Goal: Transaction & Acquisition: Book appointment/travel/reservation

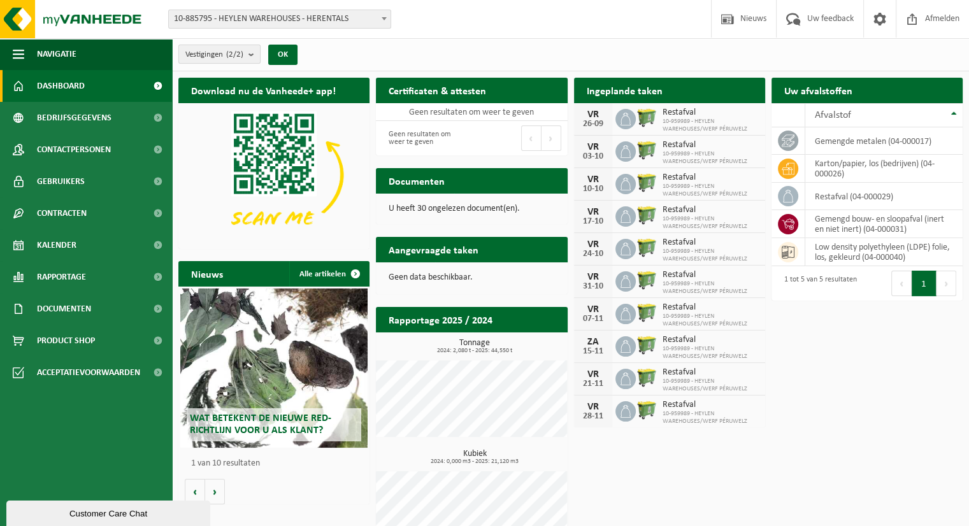
click at [252, 54] on b "submit" at bounding box center [253, 54] width 11 height 18
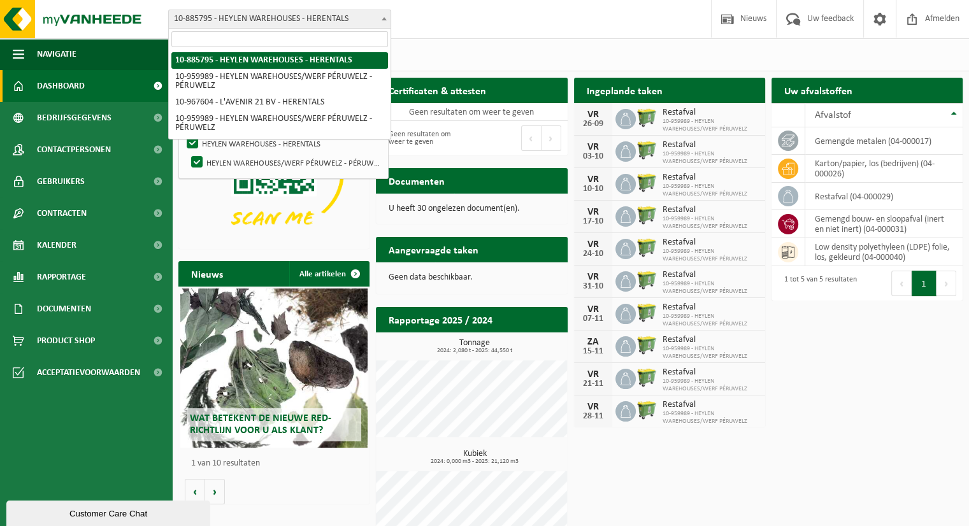
click at [356, 24] on span "10-885795 - HEYLEN WAREHOUSES - HERENTALS" at bounding box center [280, 19] width 222 height 18
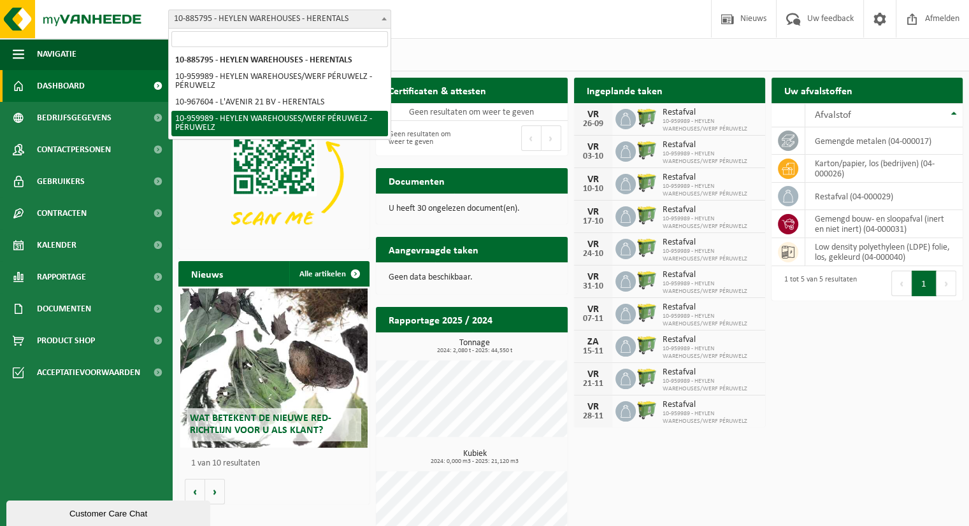
select select "149142"
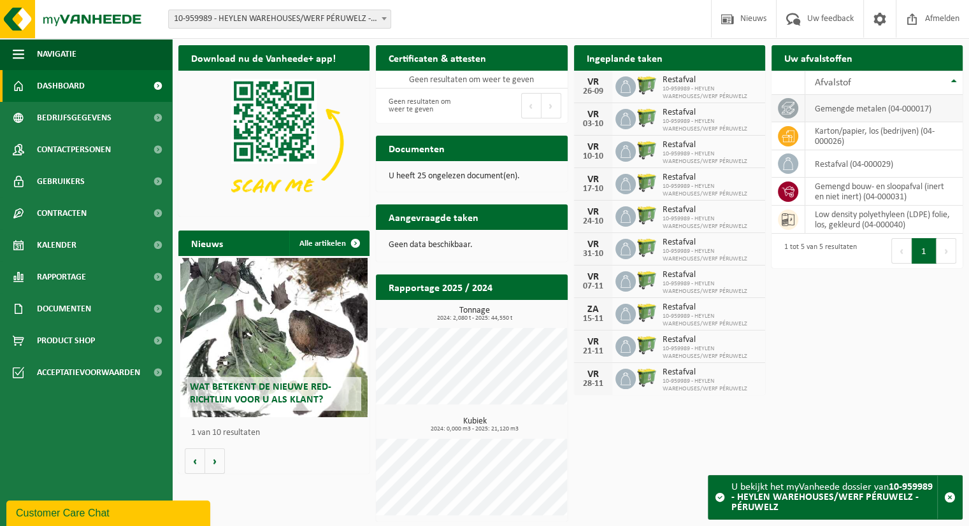
click at [823, 106] on td "gemengde metalen (04-000017)" at bounding box center [883, 108] width 157 height 27
click at [255, 18] on span "10-959989 - HEYLEN WAREHOUSES/WERF PÉRUWELZ - PÉRUWELZ" at bounding box center [280, 19] width 222 height 18
click at [801, 114] on td at bounding box center [789, 108] width 34 height 27
click at [109, 247] on link "Kalender" at bounding box center [86, 245] width 172 height 32
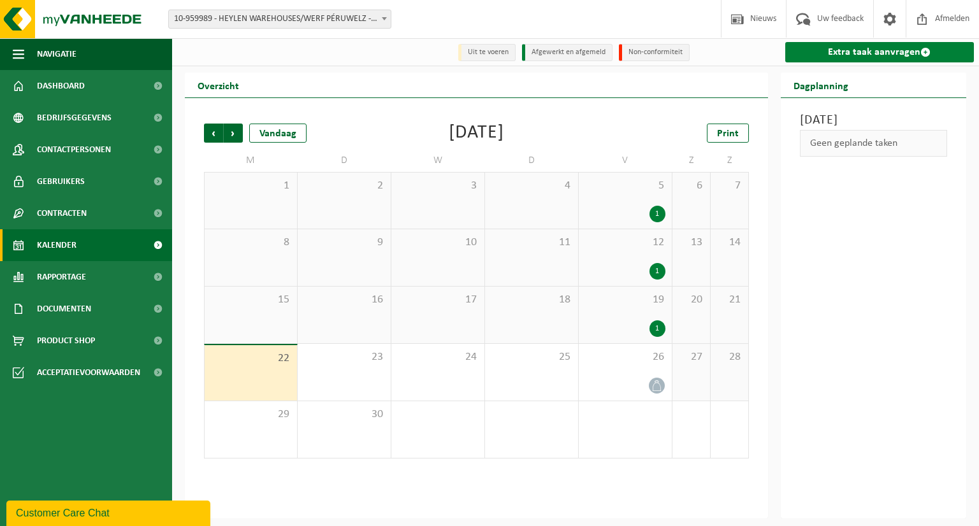
click at [851, 53] on link "Extra taak aanvragen" at bounding box center [879, 52] width 189 height 20
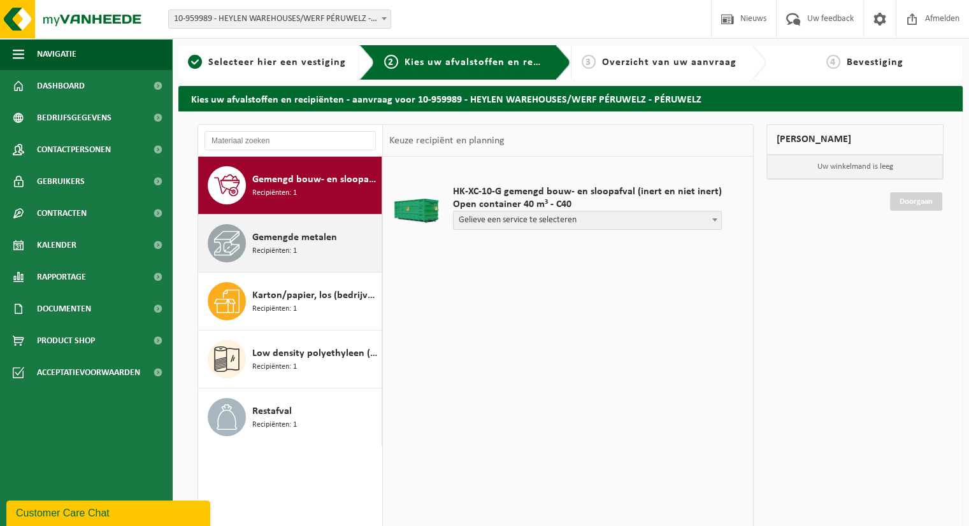
click at [299, 239] on span "Gemengde metalen" at bounding box center [294, 237] width 85 height 15
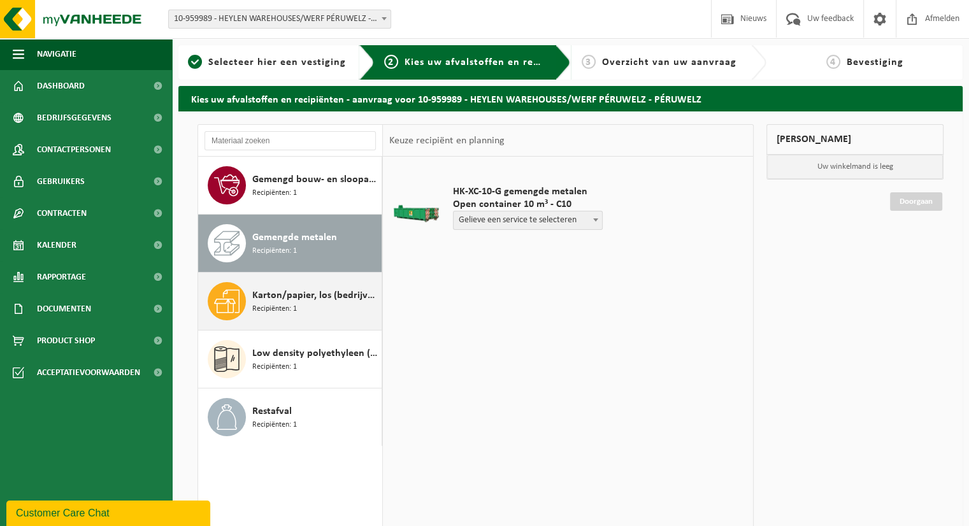
click at [287, 297] on span "Karton/papier, los (bedrijven)" at bounding box center [315, 295] width 126 height 15
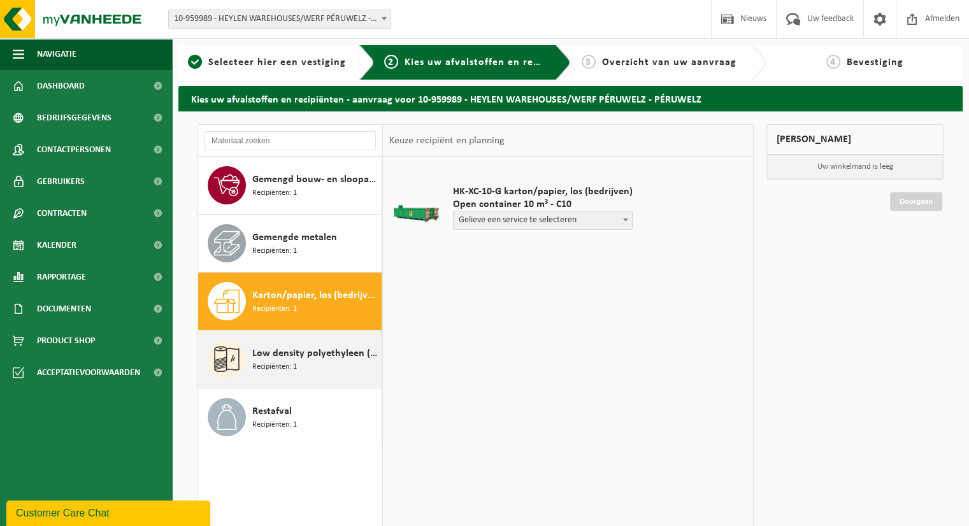
click at [294, 357] on span "Low density polyethyleen (LDPE) folie, los, gekleurd" at bounding box center [315, 353] width 126 height 15
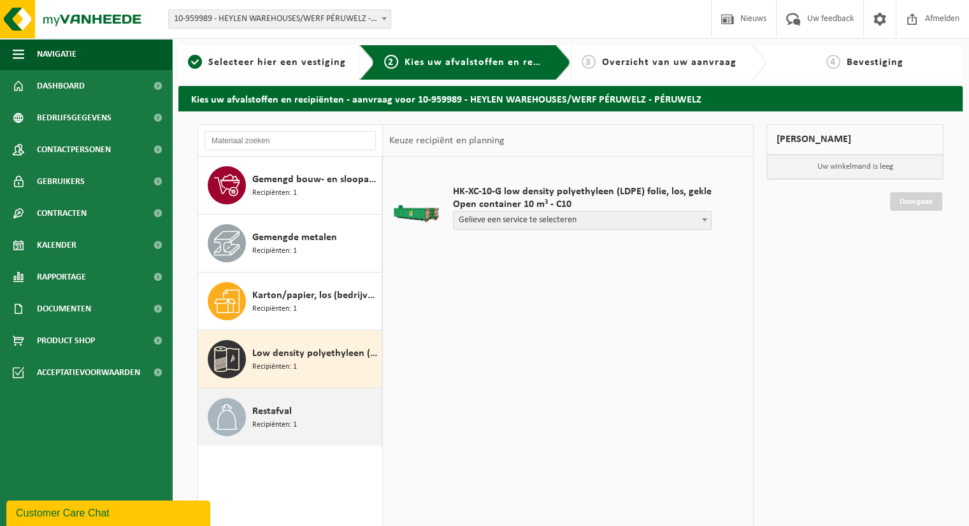
click at [285, 409] on span "Restafval" at bounding box center [272, 411] width 40 height 15
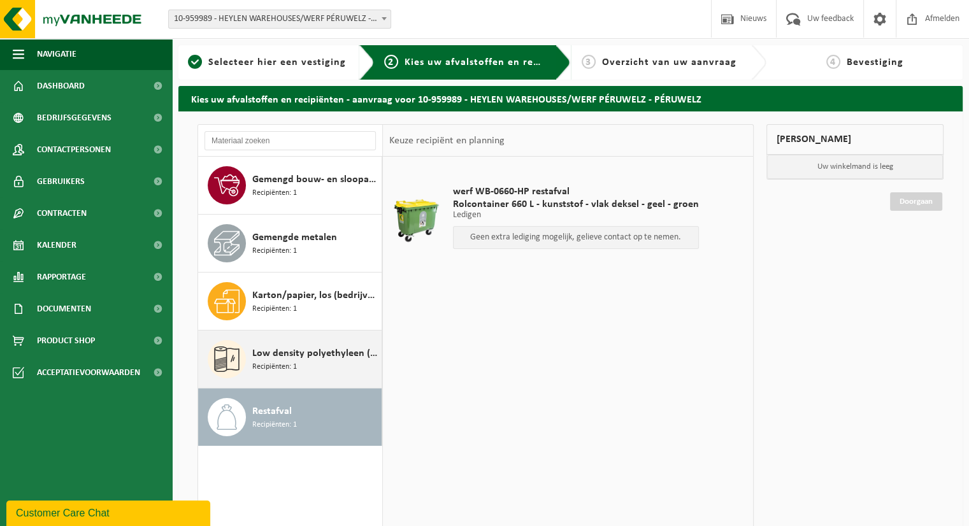
click at [293, 351] on span "Low density polyethyleen (LDPE) folie, los, gekleurd" at bounding box center [315, 353] width 126 height 15
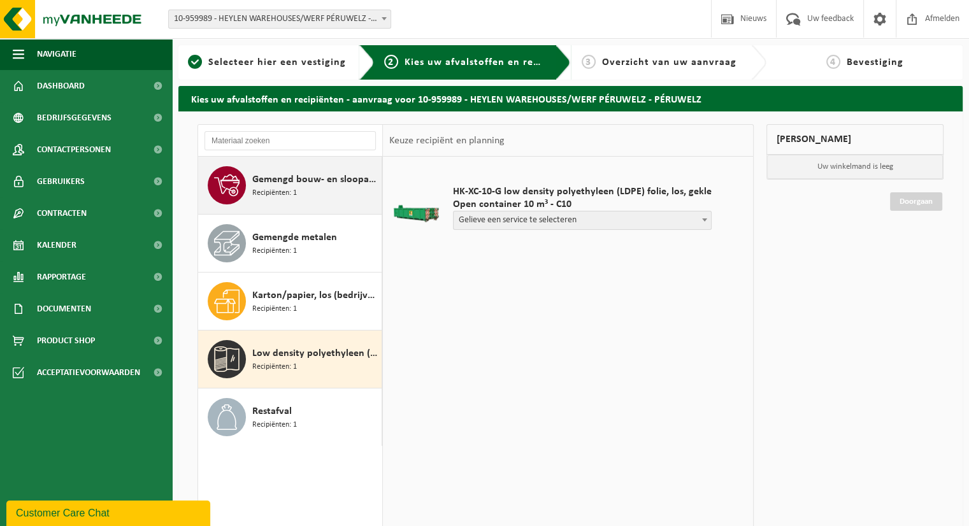
click at [298, 196] on div "Gemengd bouw- en sloopafval (inert en niet inert) Recipiënten: 1" at bounding box center [315, 185] width 126 height 38
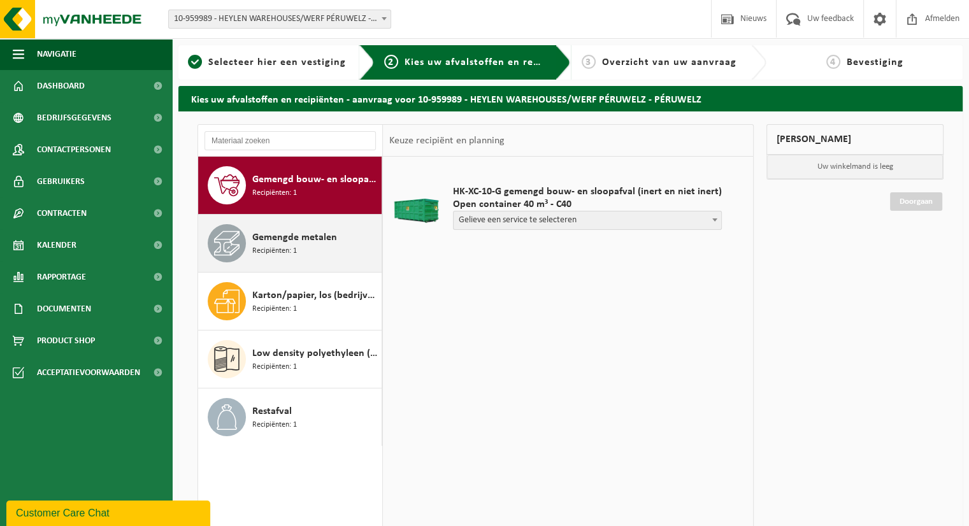
click at [315, 238] on span "Gemengde metalen" at bounding box center [294, 237] width 85 height 15
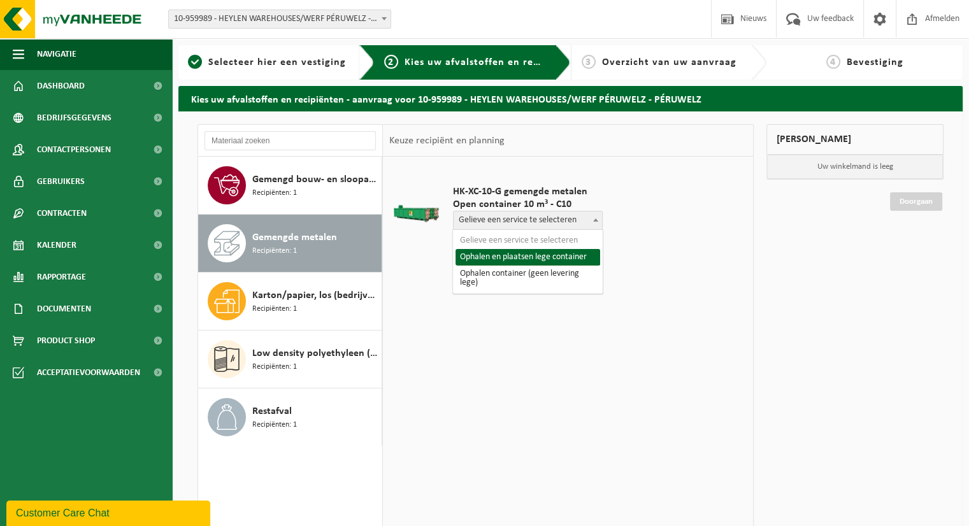
click at [569, 220] on span "Gelieve een service te selecteren" at bounding box center [528, 221] width 148 height 18
select select "P2PL-VEL-090246_HK-XC-10-GN-00_04-000017_46"
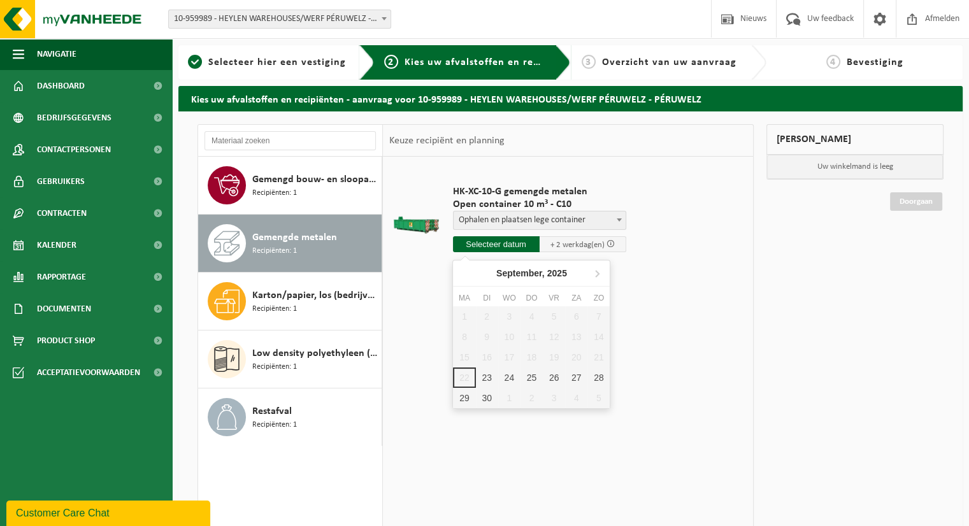
click at [496, 245] on input "text" at bounding box center [496, 244] width 87 height 16
click at [487, 392] on div "30" at bounding box center [487, 398] width 22 height 20
type input "Van 2025-09-30"
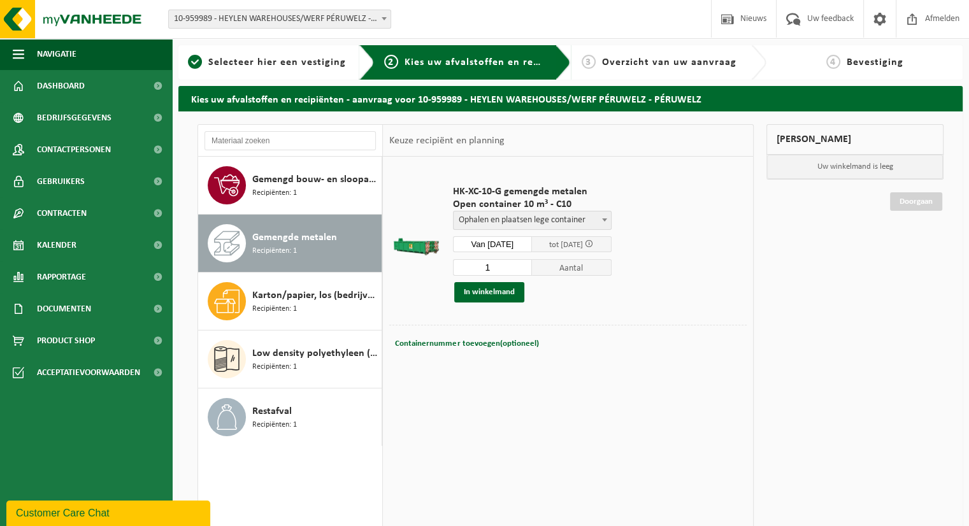
click at [593, 245] on span at bounding box center [589, 244] width 8 height 8
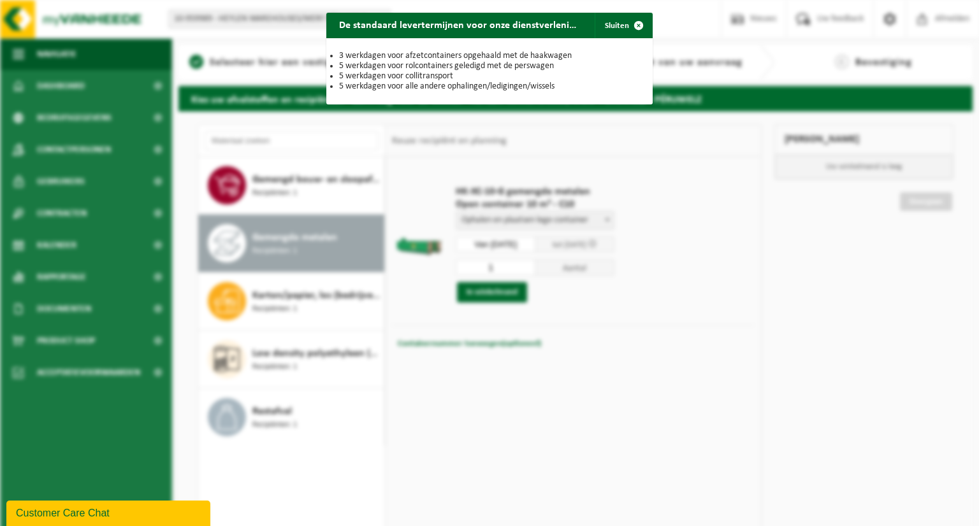
click at [668, 234] on div "De standaard levertermijnen voor onze dienstverlening zijn: Sluiten 3 werkdagen…" at bounding box center [489, 263] width 979 height 526
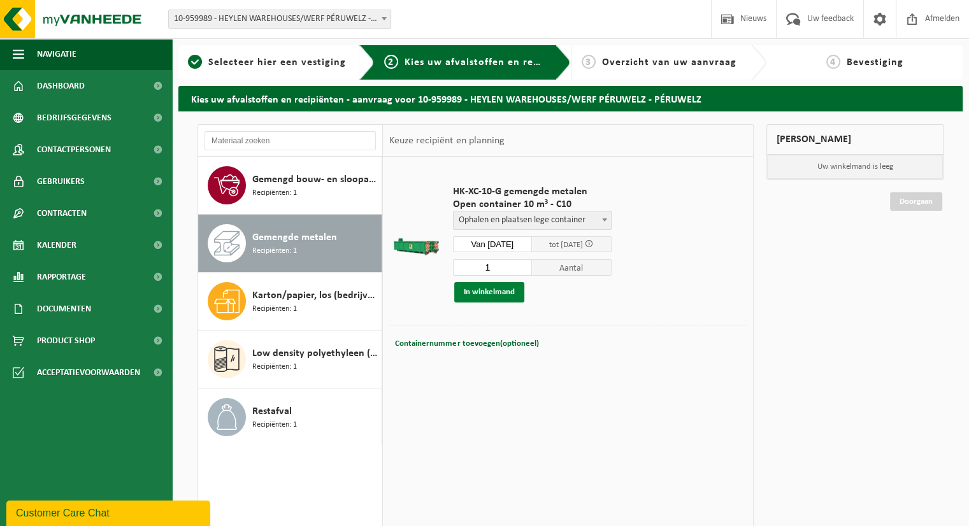
click at [474, 291] on button "In winkelmand" at bounding box center [489, 292] width 70 height 20
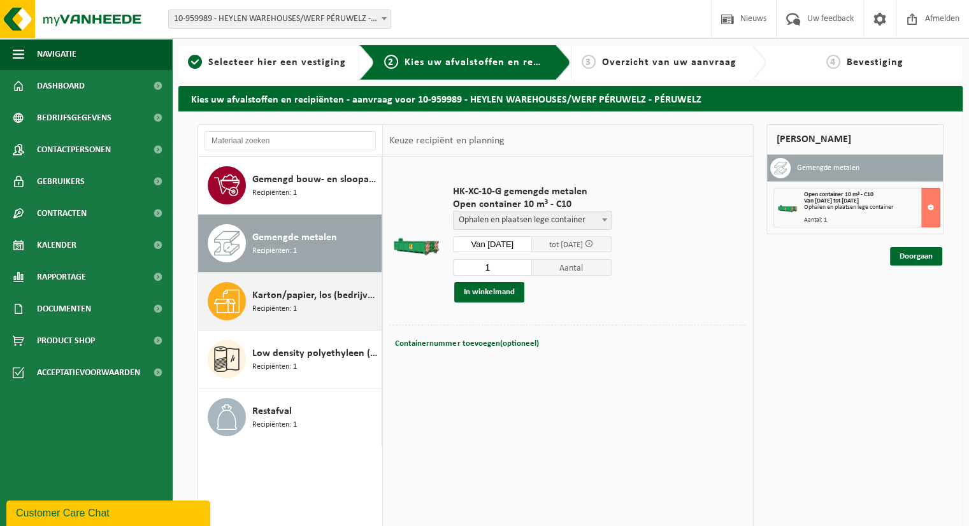
click at [291, 294] on span "Karton/papier, los (bedrijven)" at bounding box center [315, 295] width 126 height 15
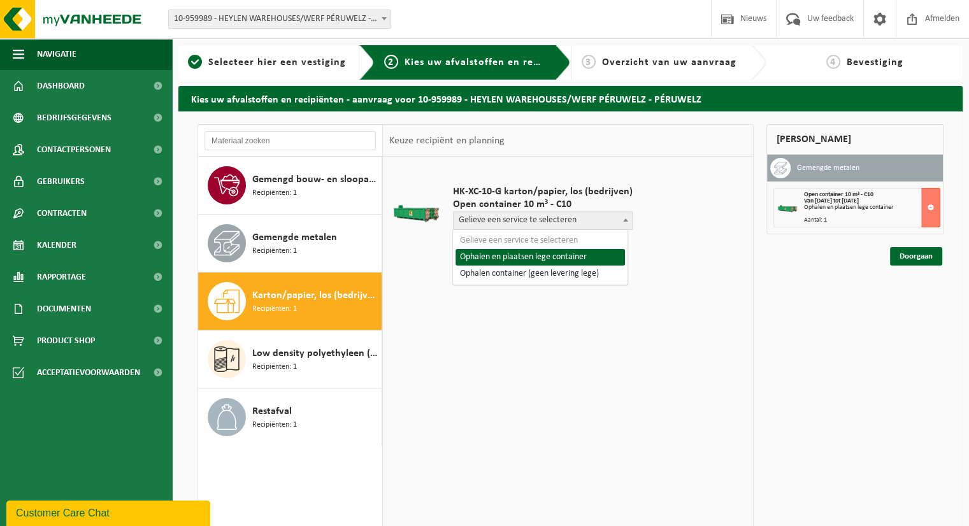
click at [552, 222] on span "Gelieve een service te selecteren" at bounding box center [543, 221] width 178 height 18
select select "P2PL-VEL-093333_HK-XC-10-GN-00_04-000026_46"
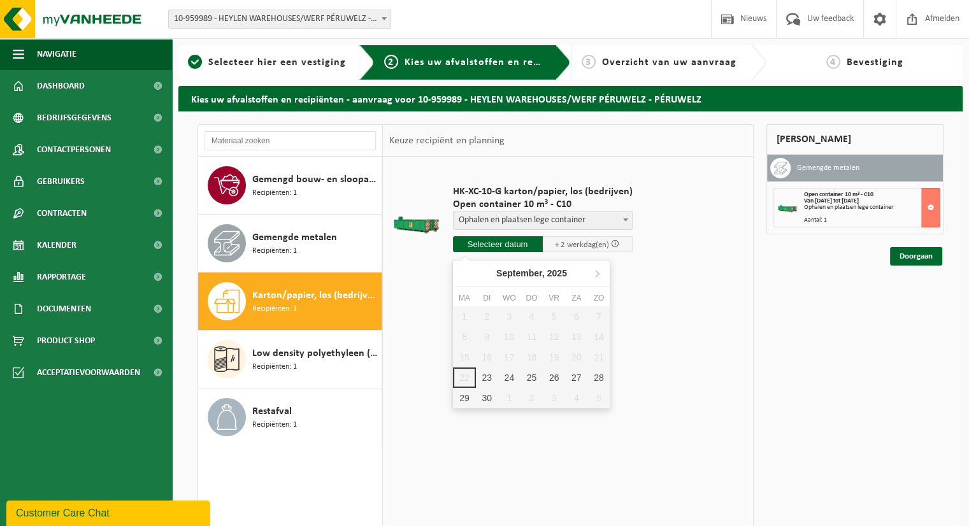
click at [520, 240] on input "text" at bounding box center [498, 244] width 90 height 16
click at [485, 393] on div "30" at bounding box center [487, 398] width 22 height 20
type input "Van 2025-09-30"
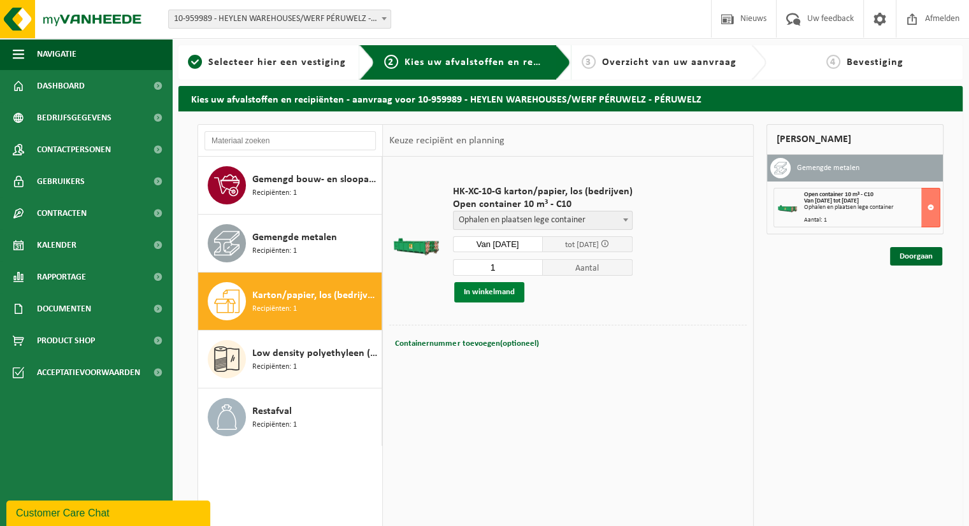
click at [496, 287] on button "In winkelmand" at bounding box center [489, 292] width 70 height 20
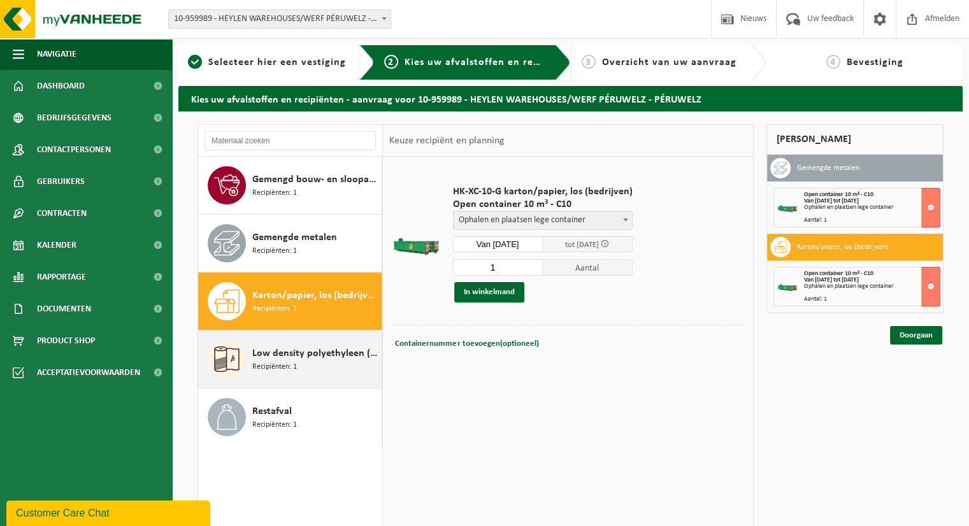
click at [274, 357] on span "Low density polyethyleen (LDPE) folie, los, gekleurd" at bounding box center [315, 353] width 126 height 15
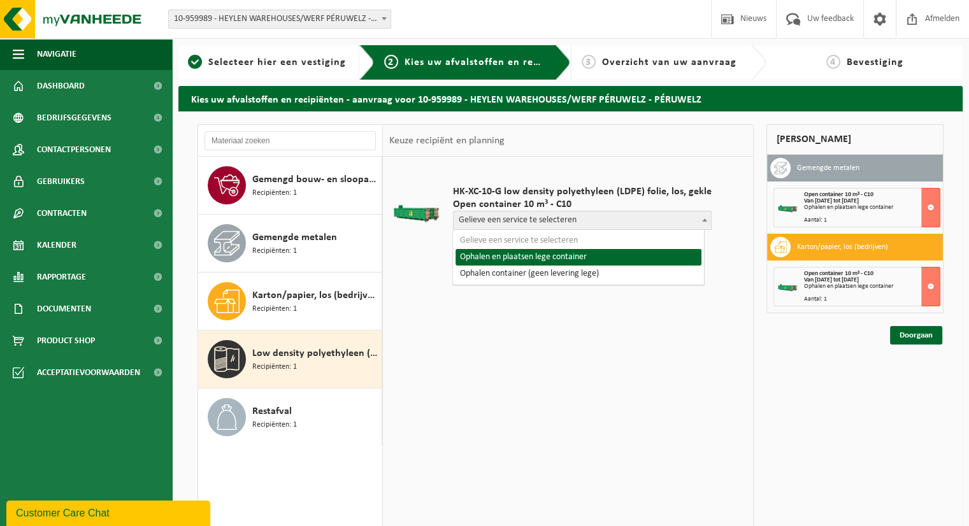
click at [568, 222] on span "Gelieve een service te selecteren" at bounding box center [582, 221] width 257 height 18
select select "P2PL-VEL-093343_HK-XC-10-GN-00_04-000040_46"
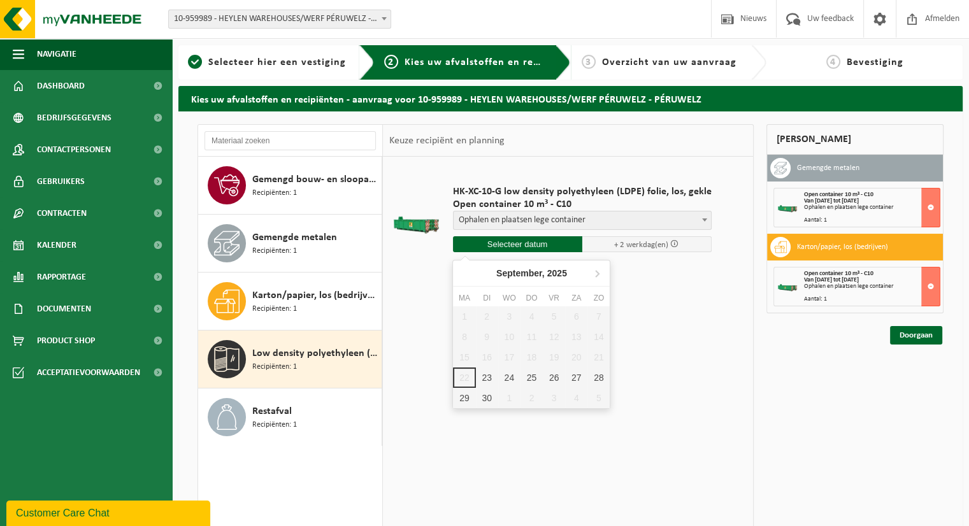
click at [542, 241] on input "text" at bounding box center [517, 244] width 129 height 16
click at [485, 395] on div "30" at bounding box center [487, 398] width 22 height 20
type input "Van 2025-09-30"
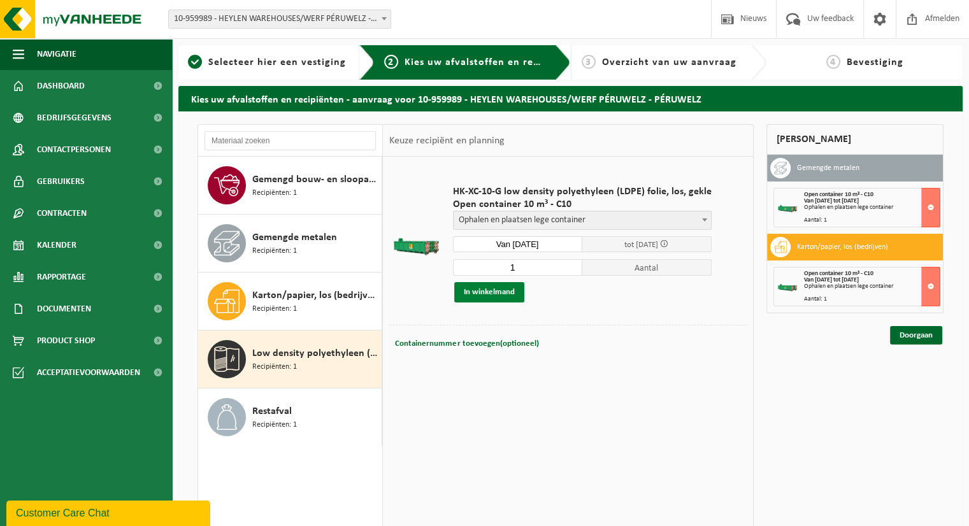
click at [493, 293] on button "In winkelmand" at bounding box center [489, 292] width 70 height 20
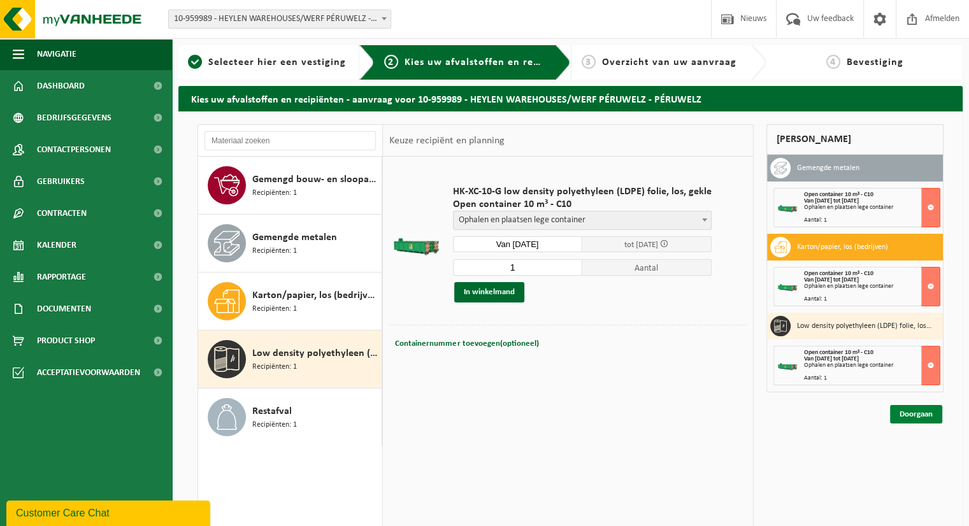
click at [909, 415] on link "Doorgaan" at bounding box center [916, 414] width 52 height 18
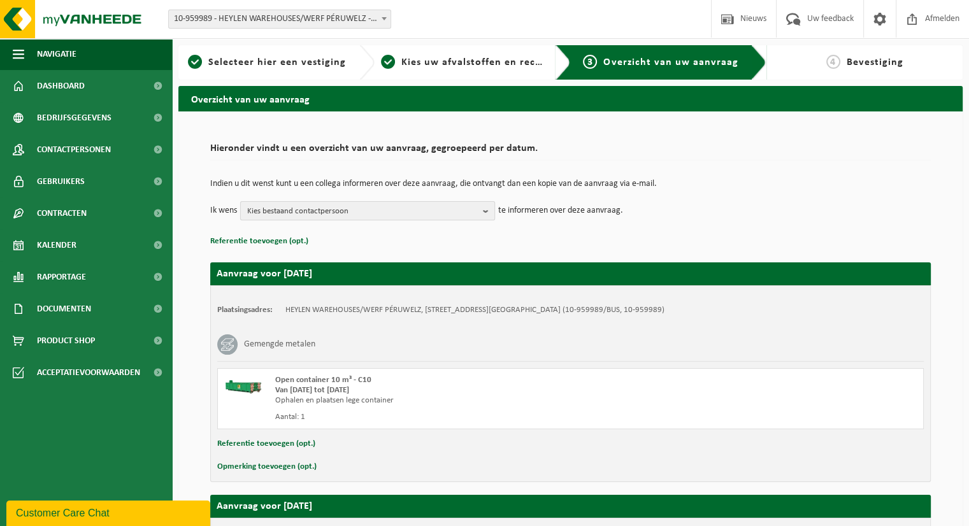
click at [484, 212] on b "button" at bounding box center [488, 211] width 11 height 18
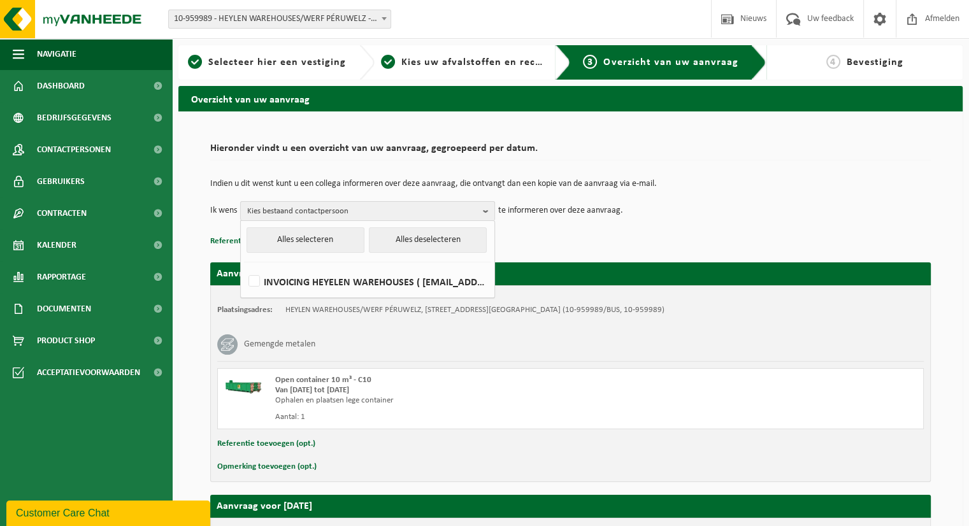
click at [484, 212] on b "button" at bounding box center [488, 211] width 11 height 18
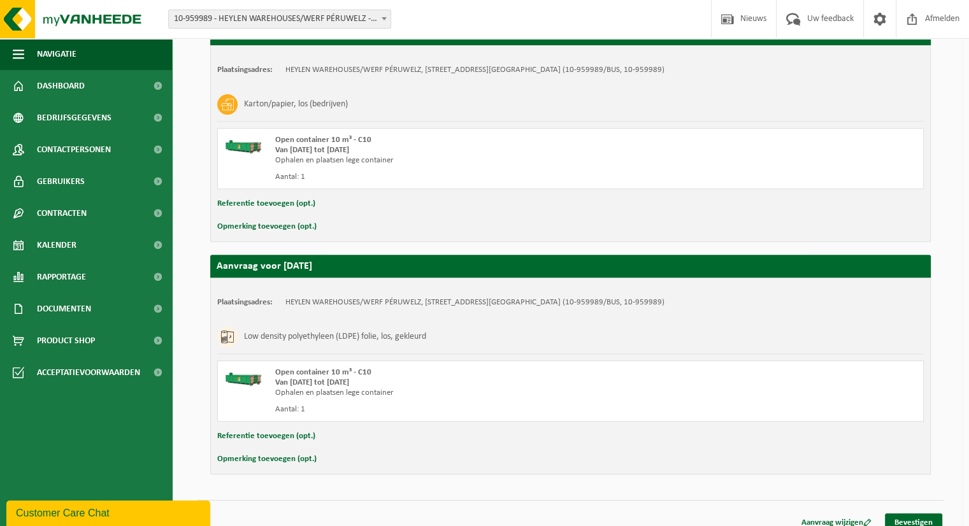
scroll to position [484, 0]
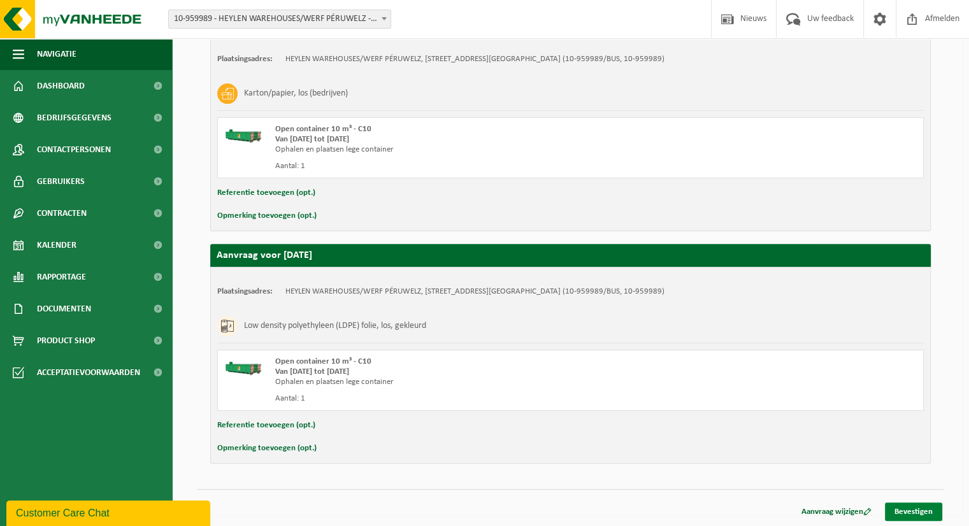
click at [916, 509] on link "Bevestigen" at bounding box center [913, 512] width 57 height 18
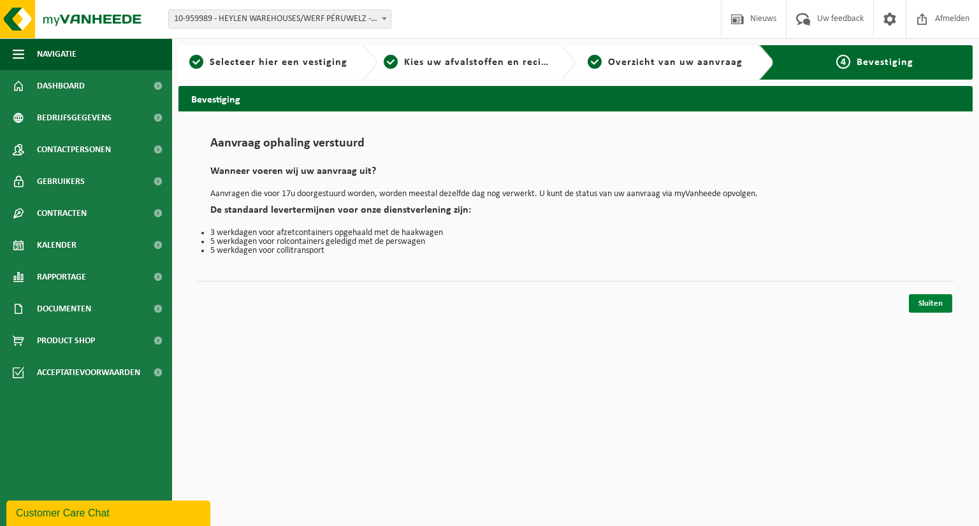
click at [932, 296] on link "Sluiten" at bounding box center [930, 303] width 43 height 18
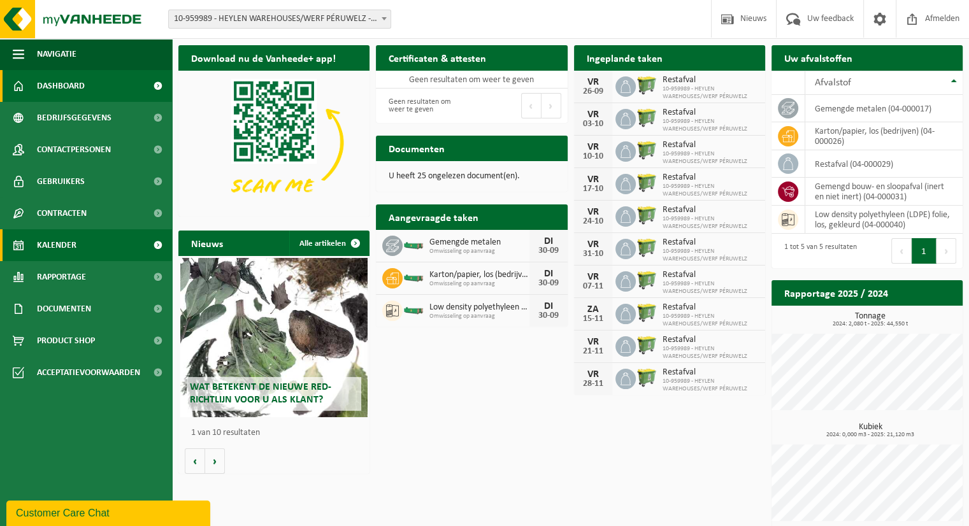
click at [114, 241] on link "Kalender" at bounding box center [86, 245] width 172 height 32
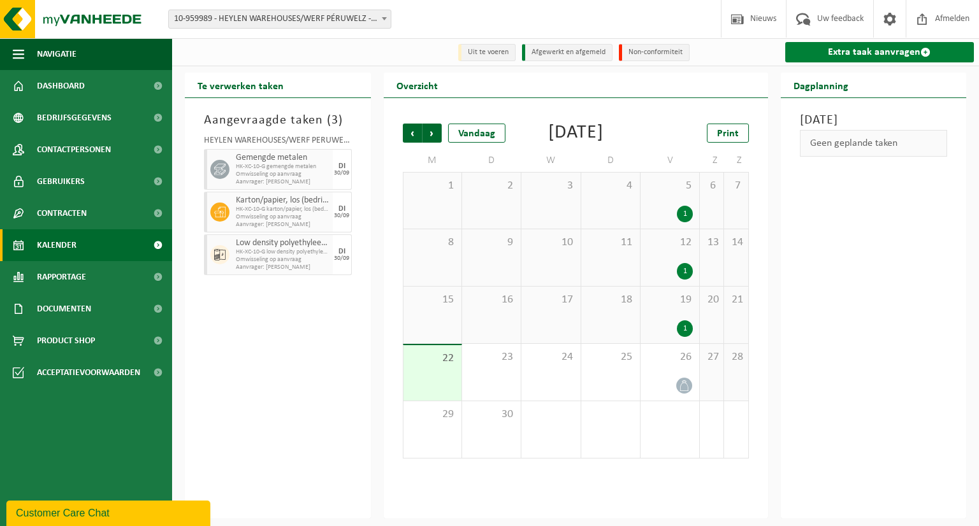
click at [812, 48] on link "Extra taak aanvragen" at bounding box center [879, 52] width 189 height 20
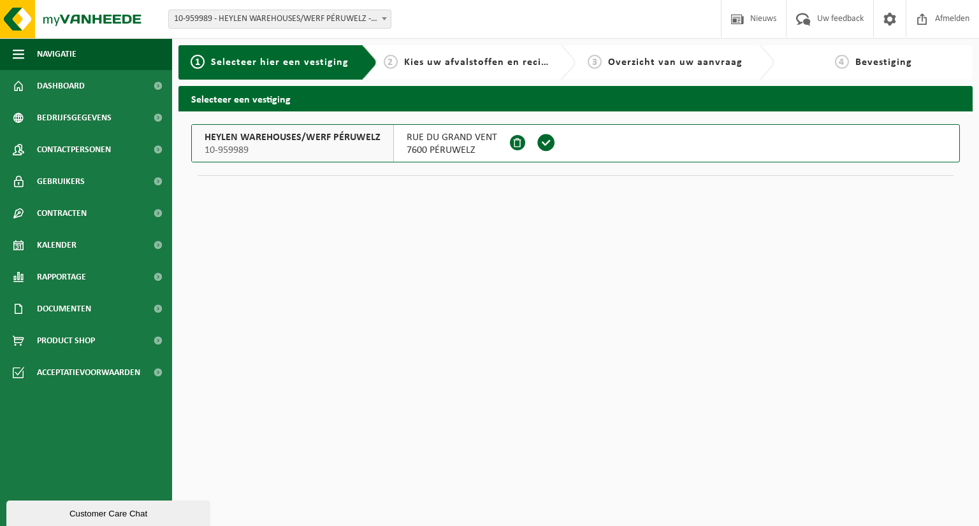
click at [544, 145] on span at bounding box center [545, 142] width 19 height 19
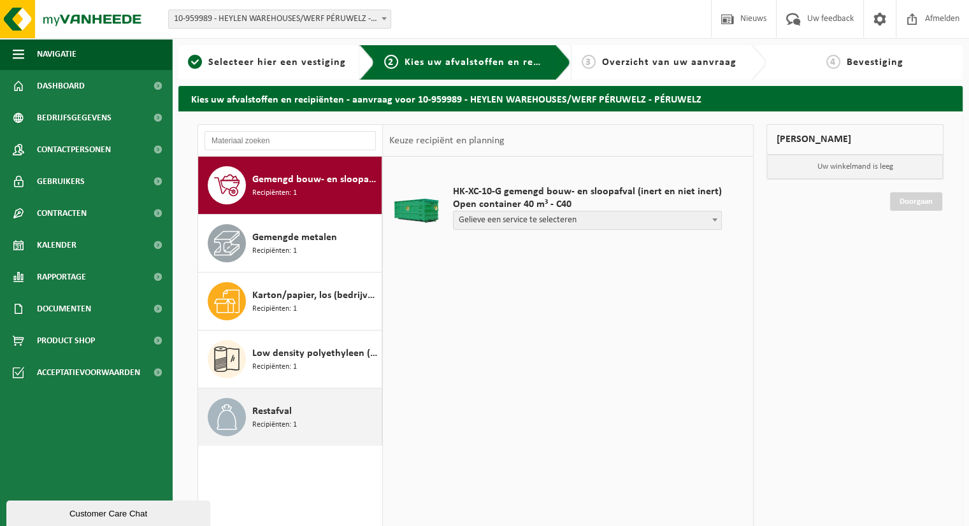
click at [285, 422] on span "Recipiënten: 1" at bounding box center [274, 425] width 45 height 12
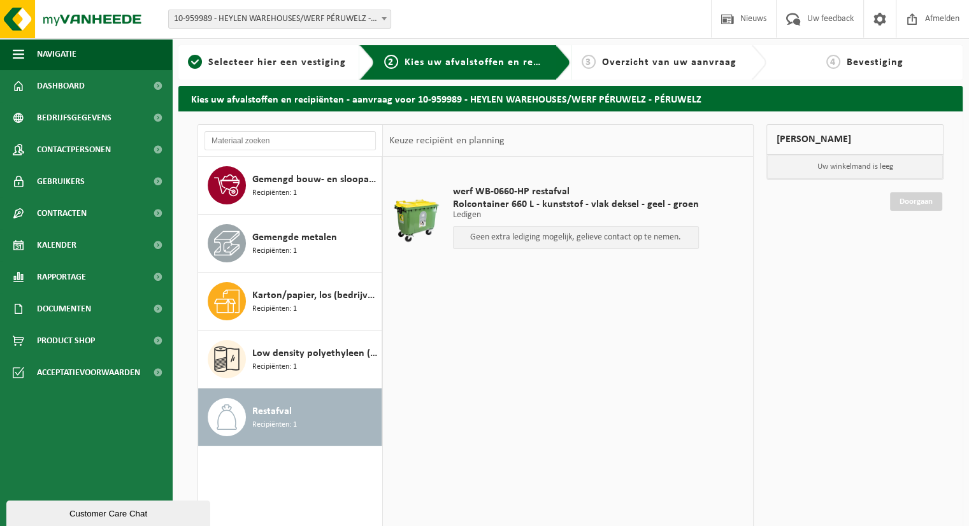
click at [525, 239] on p "Geen extra lediging mogelijk, gelieve contact op te nemen." at bounding box center [576, 237] width 232 height 9
click at [917, 199] on link "Doorgaan" at bounding box center [916, 201] width 52 height 18
